Goal: Information Seeking & Learning: Learn about a topic

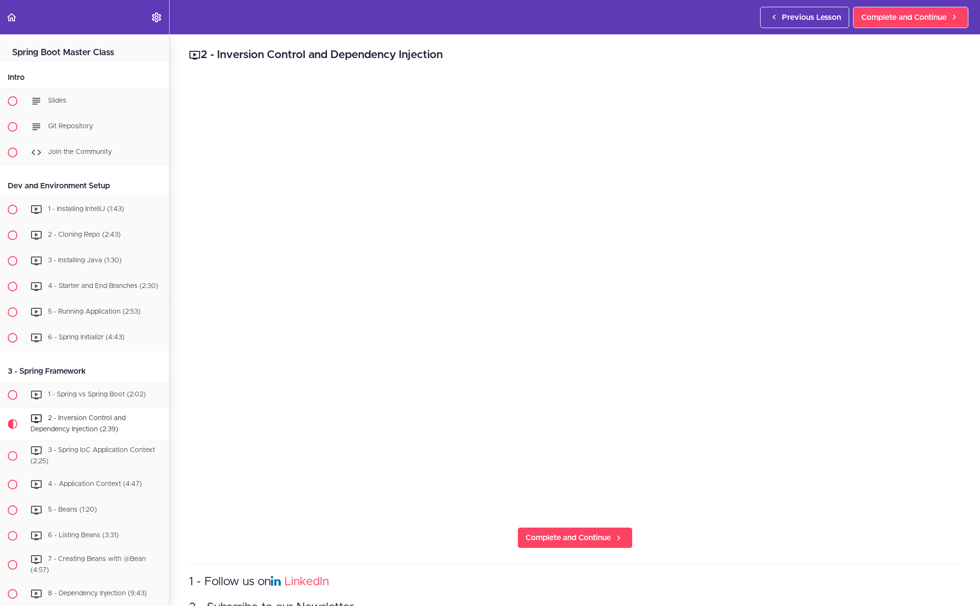
scroll to position [369, 0]
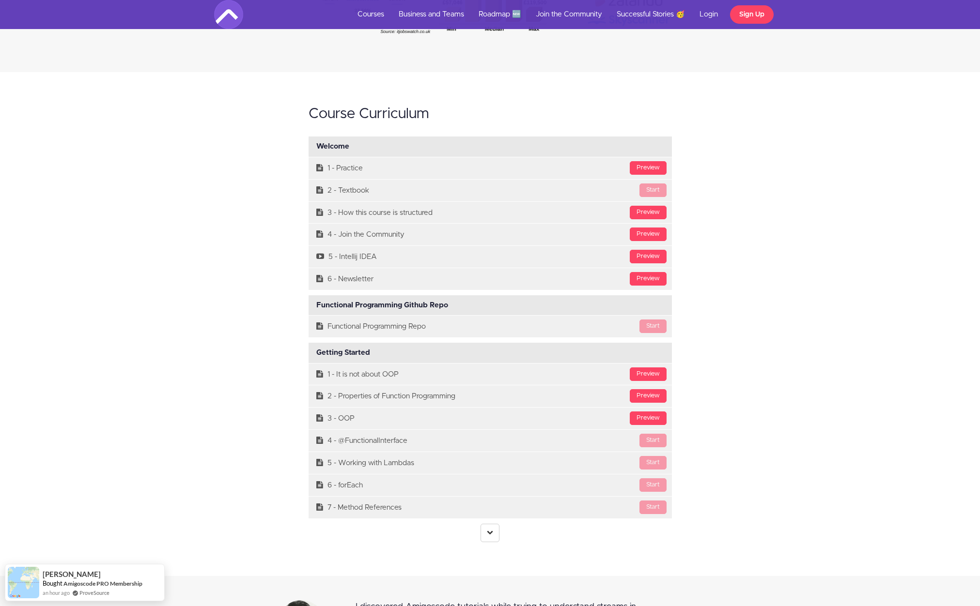
scroll to position [2851, 0]
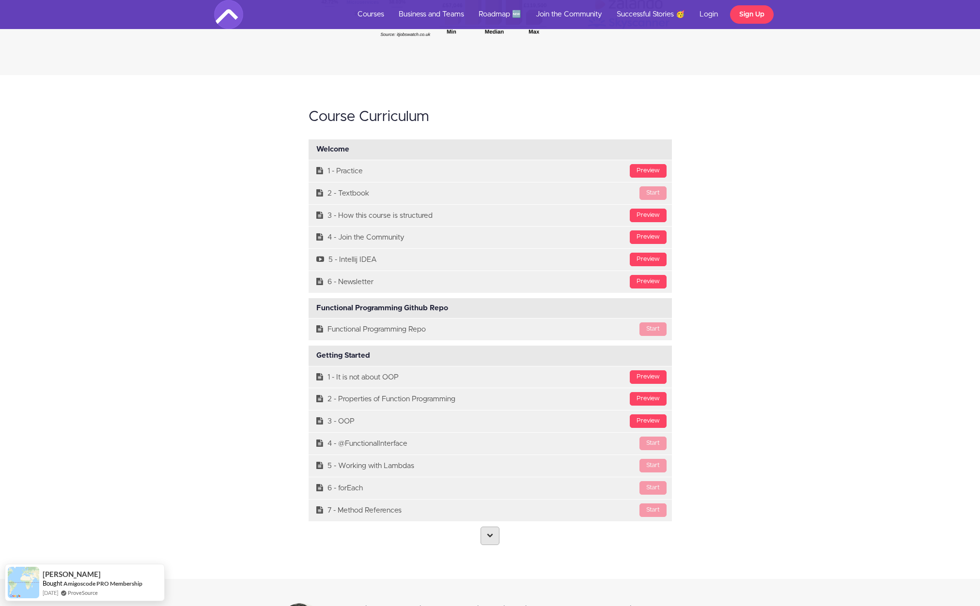
click at [491, 532] on icon at bounding box center [490, 535] width 6 height 6
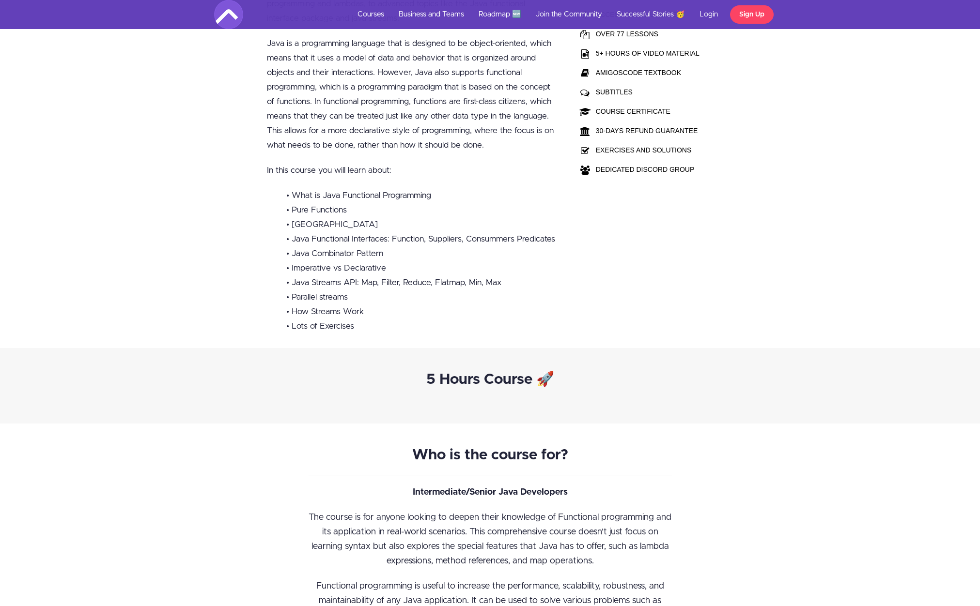
scroll to position [0, 0]
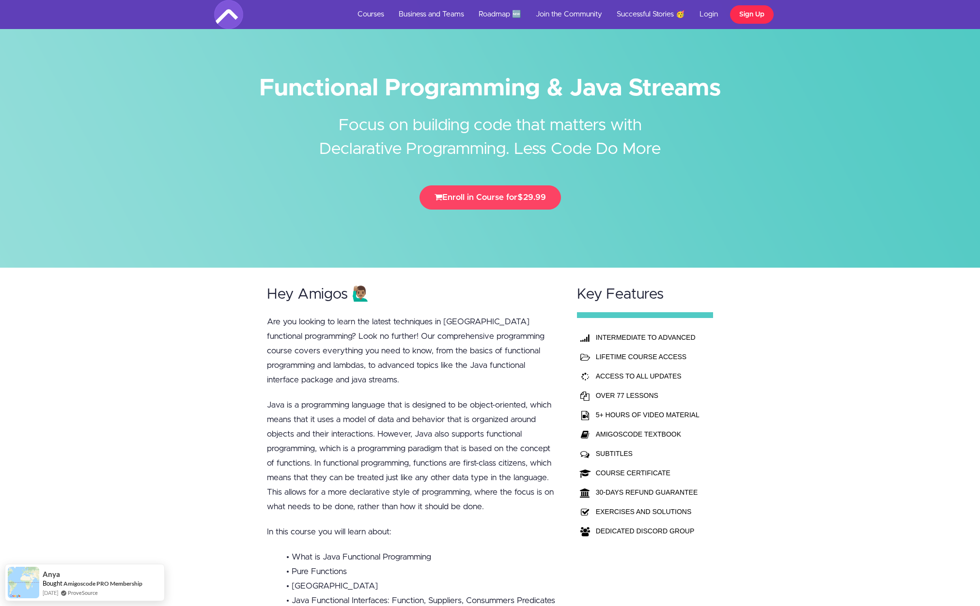
click at [747, 16] on link "Sign Up" at bounding box center [752, 14] width 44 height 18
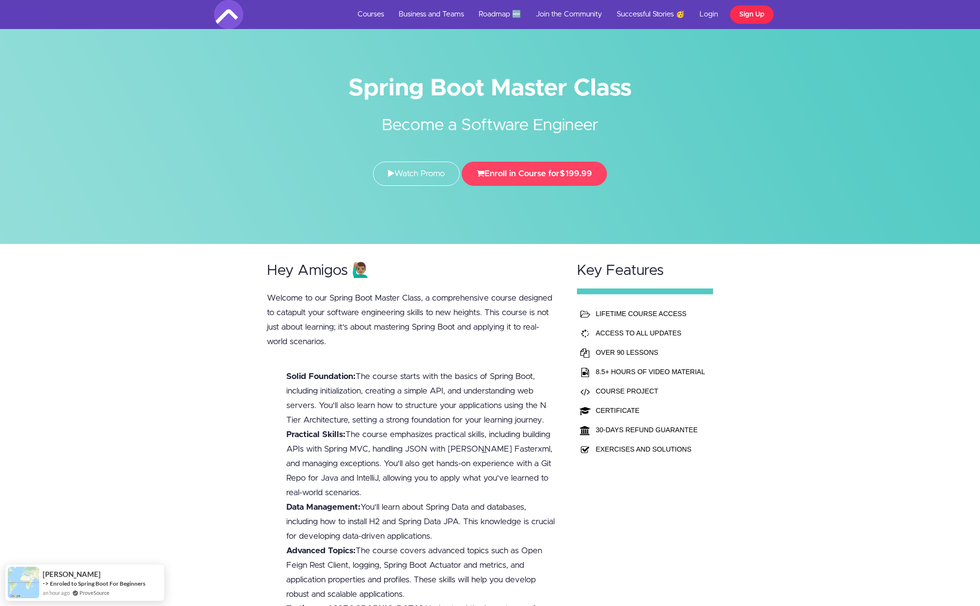
click at [737, 18] on link "Sign Up" at bounding box center [752, 14] width 44 height 18
